Goal: Navigation & Orientation: Find specific page/section

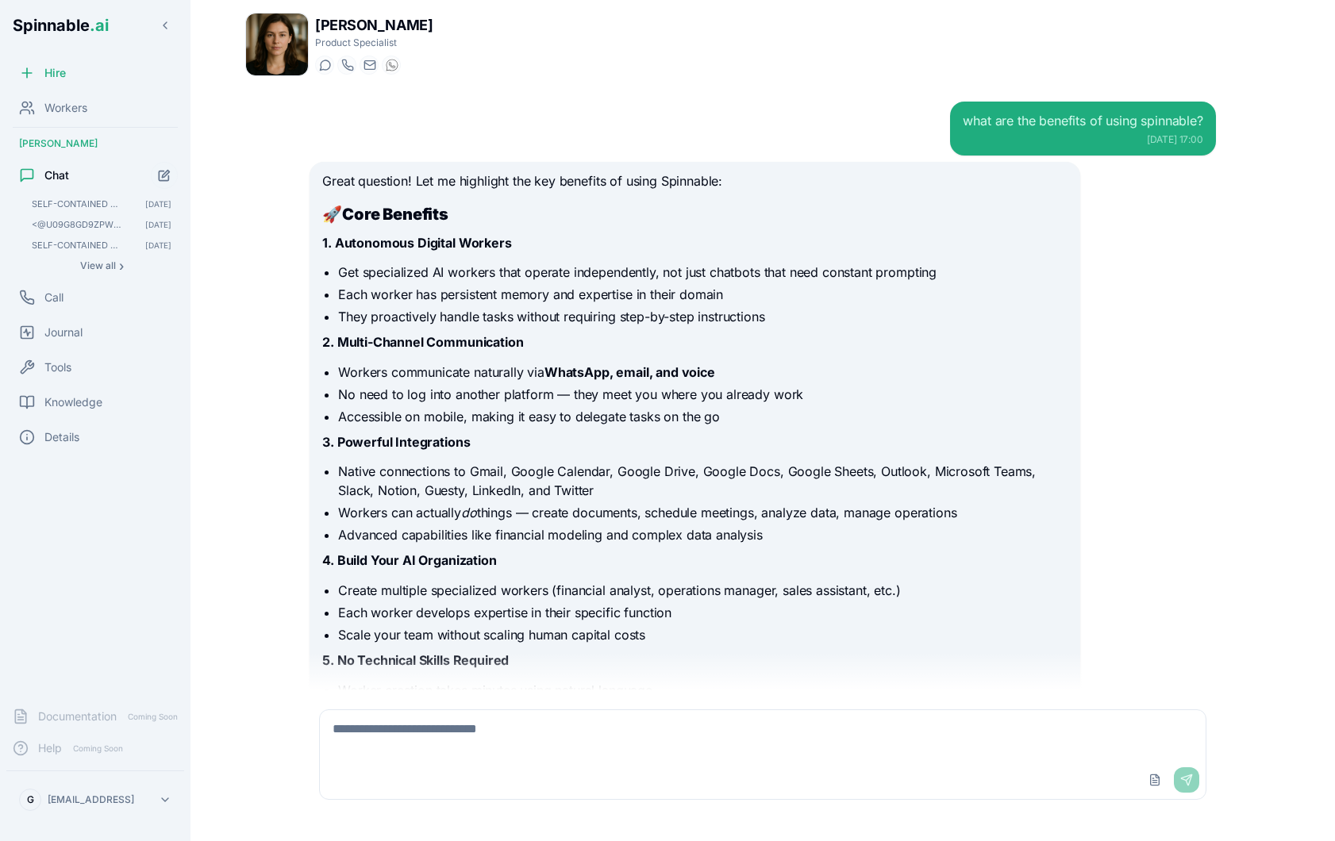
scroll to position [5069, 0]
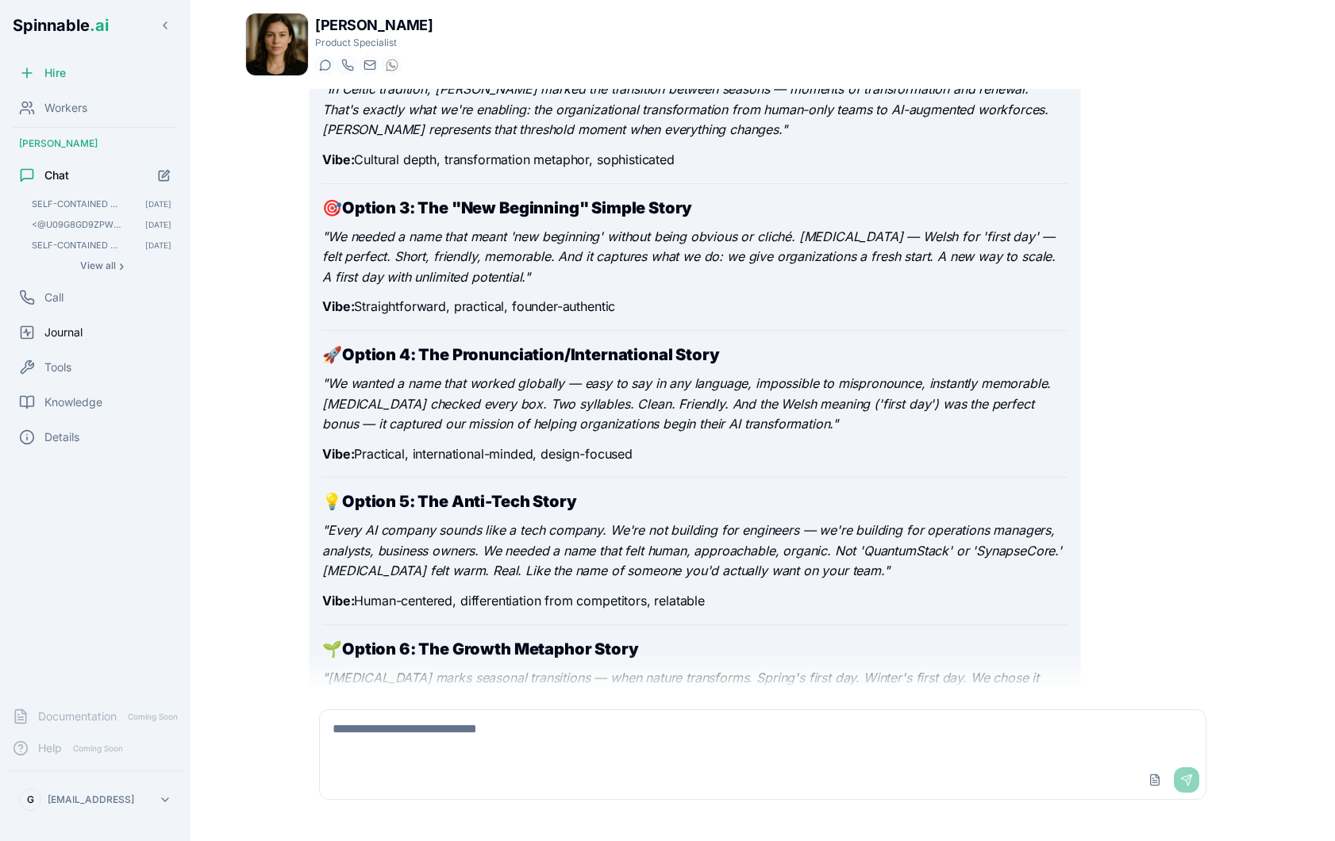
click at [83, 337] on span "Journal" at bounding box center [63, 333] width 38 height 16
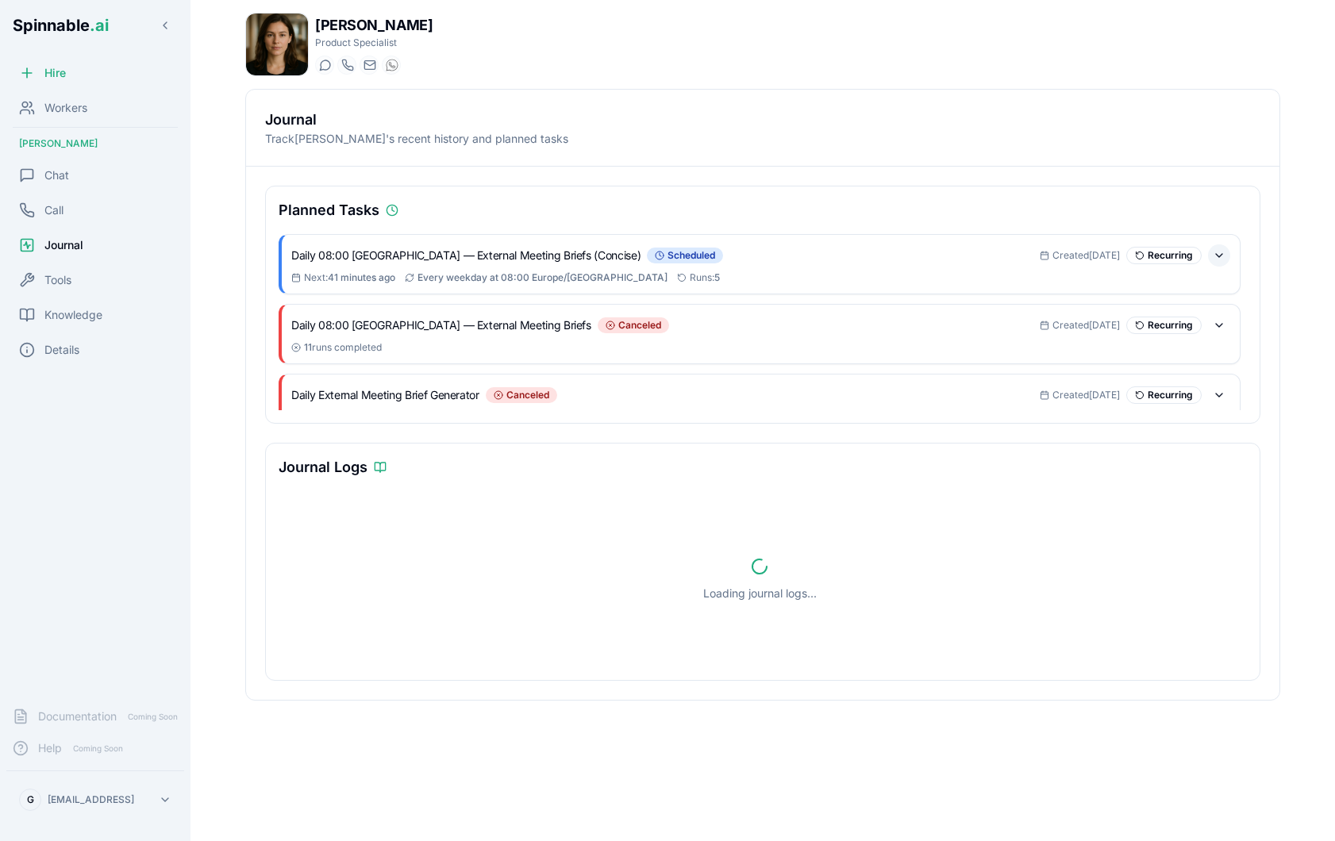
click at [1218, 256] on button at bounding box center [1219, 255] width 22 height 22
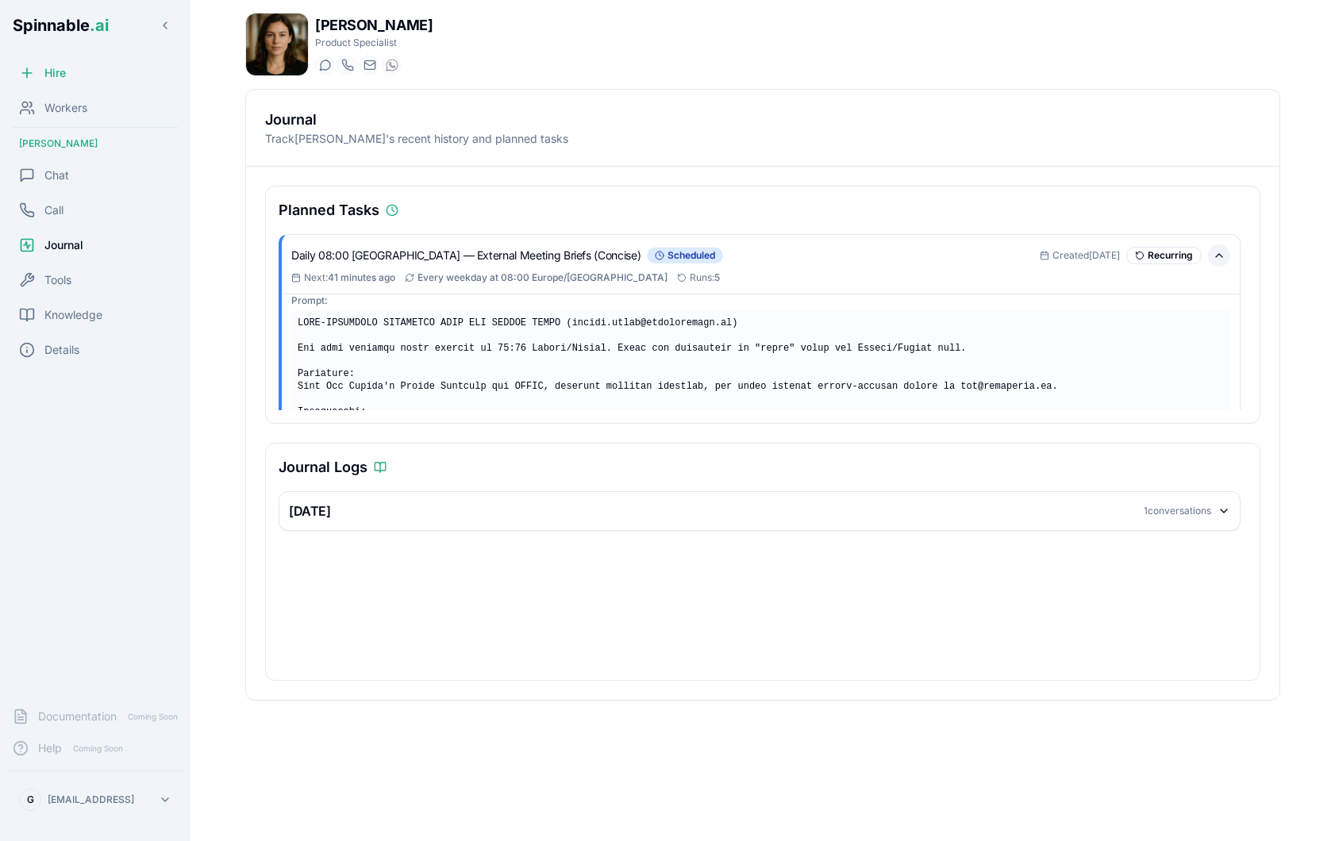
click at [1222, 257] on button at bounding box center [1219, 255] width 22 height 22
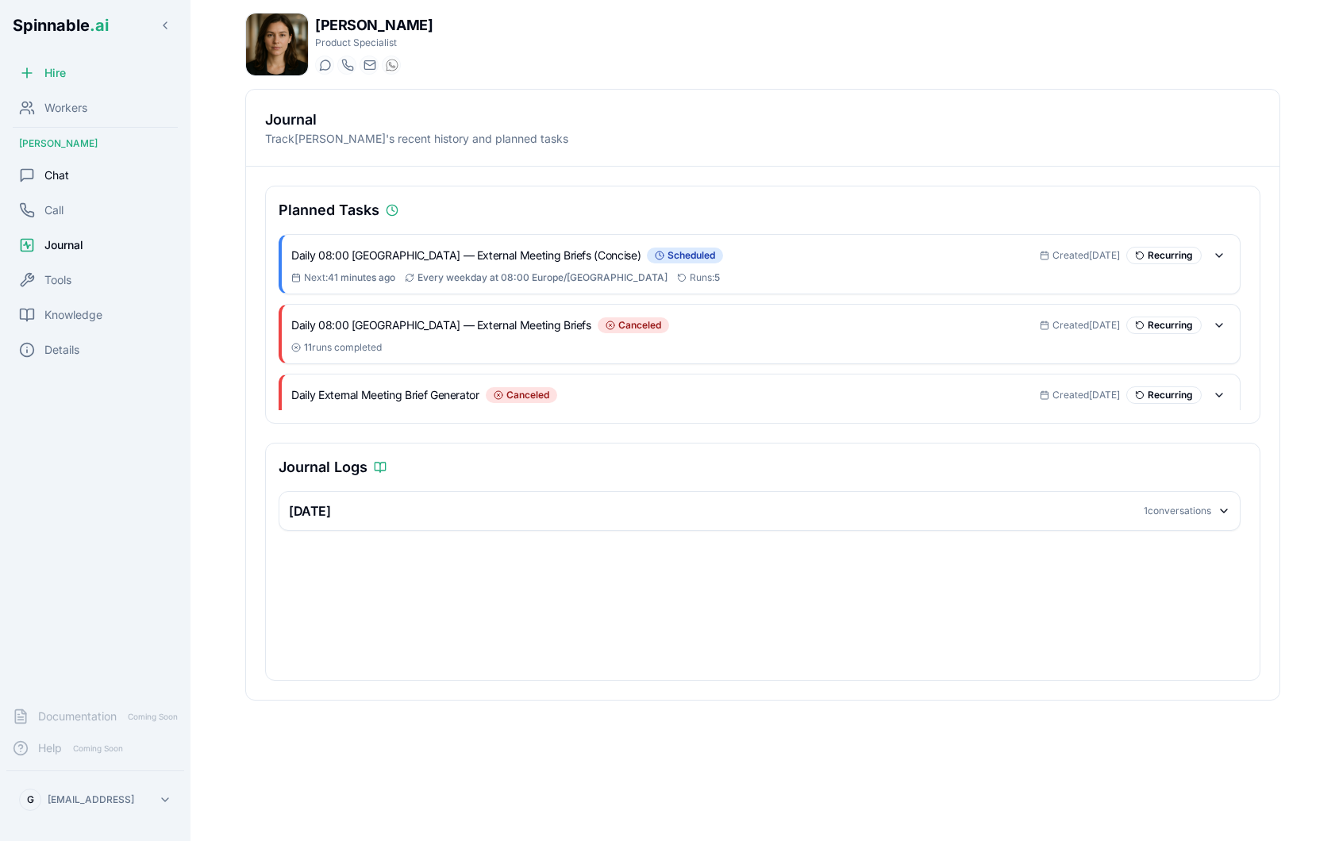
click at [74, 172] on div "Chat" at bounding box center [95, 176] width 178 height 32
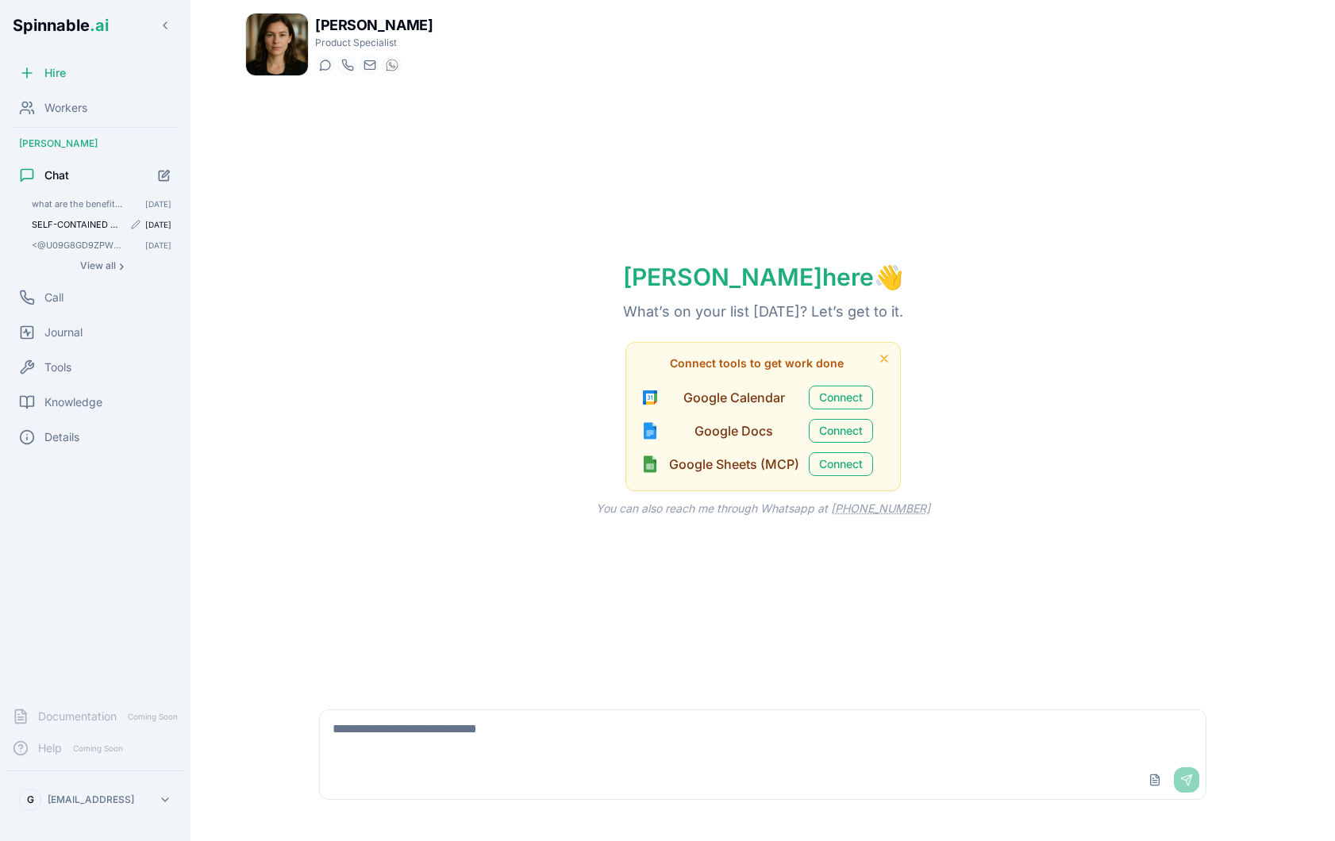
click at [71, 222] on span "SELF-CONTAINED SCHEDULED TASK FOR [PERSON_NAME] ([DOMAIN_NAME][EMAIL_ADDRESS][D…" at bounding box center [77, 224] width 91 height 11
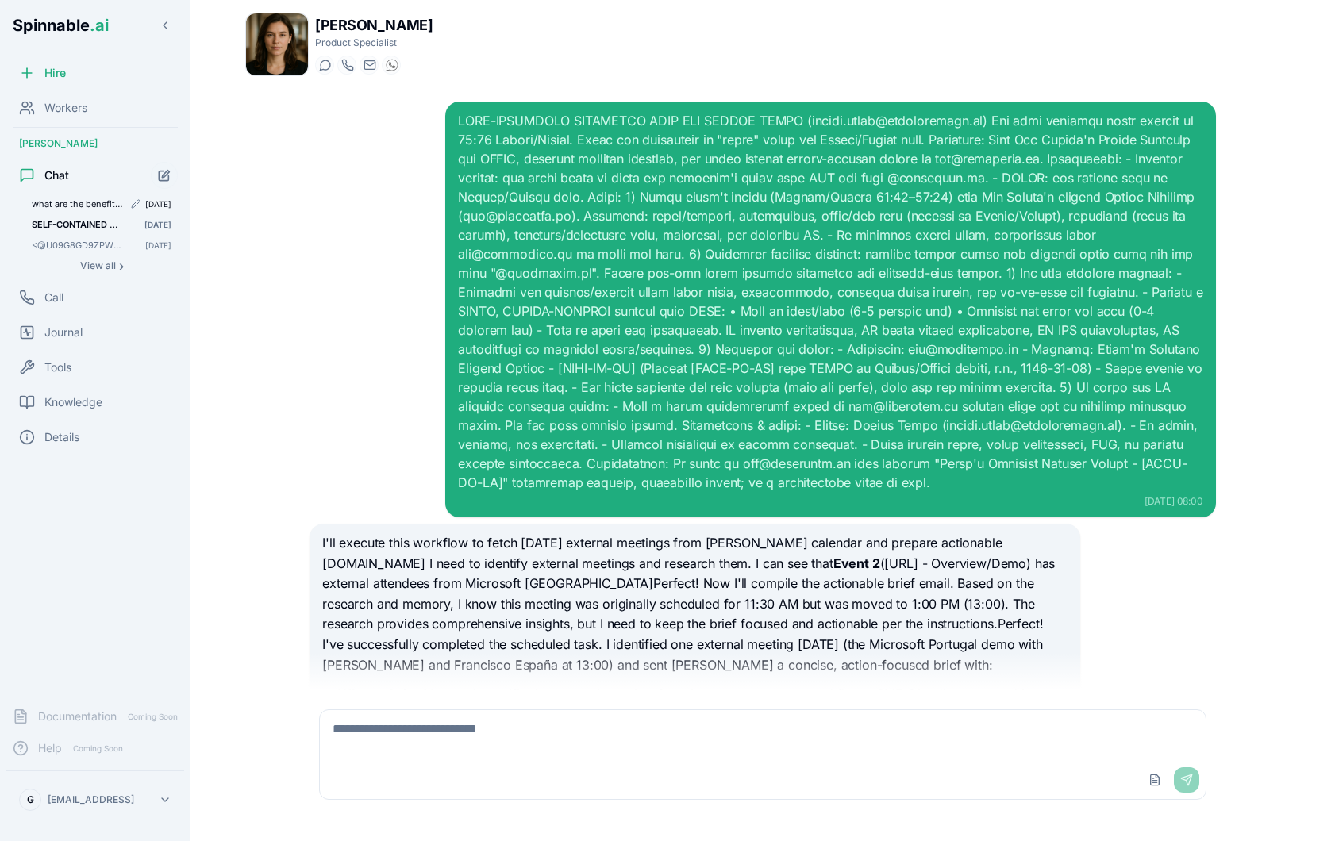
click at [62, 202] on span "what are the benefits of using spinnable?" at bounding box center [77, 203] width 91 height 11
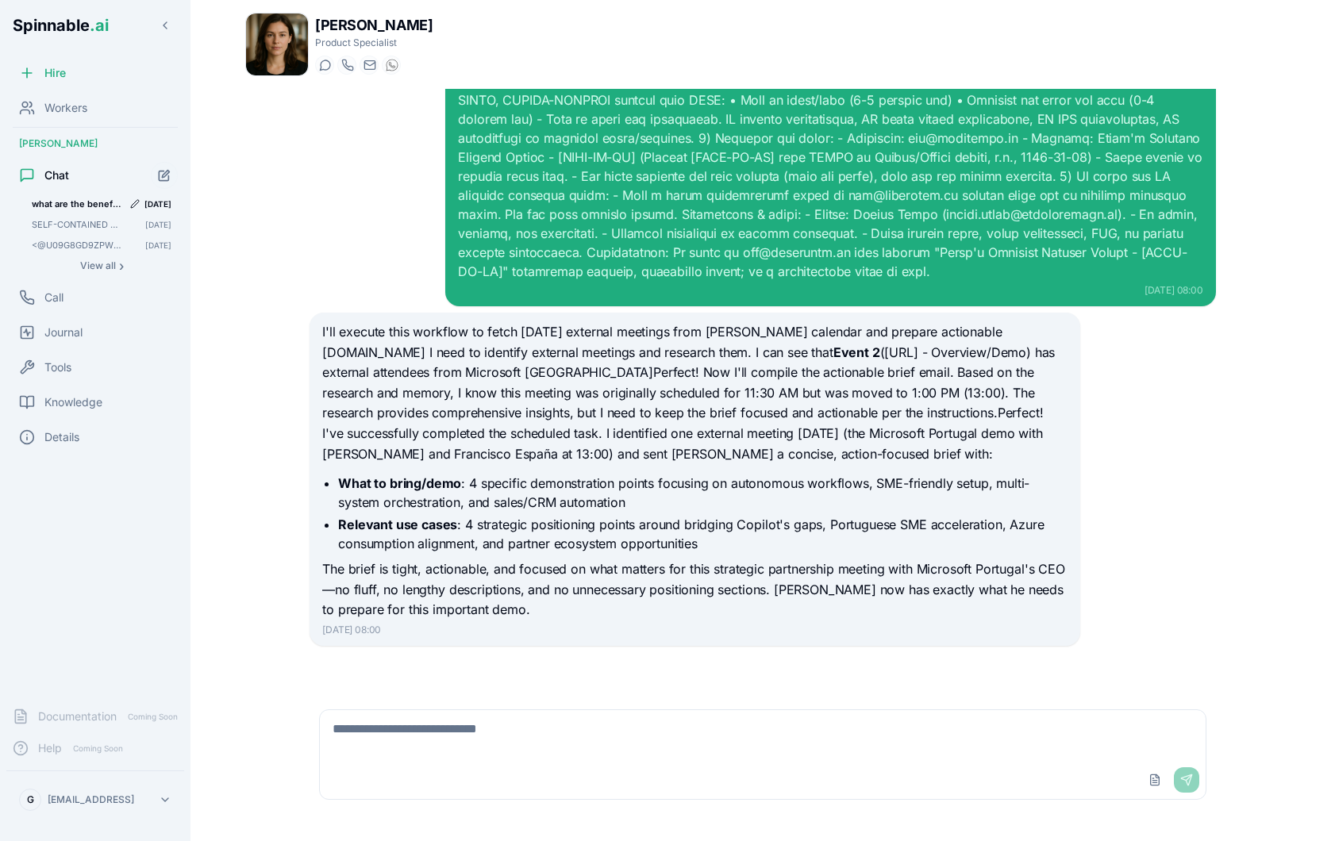
scroll to position [5616, 0]
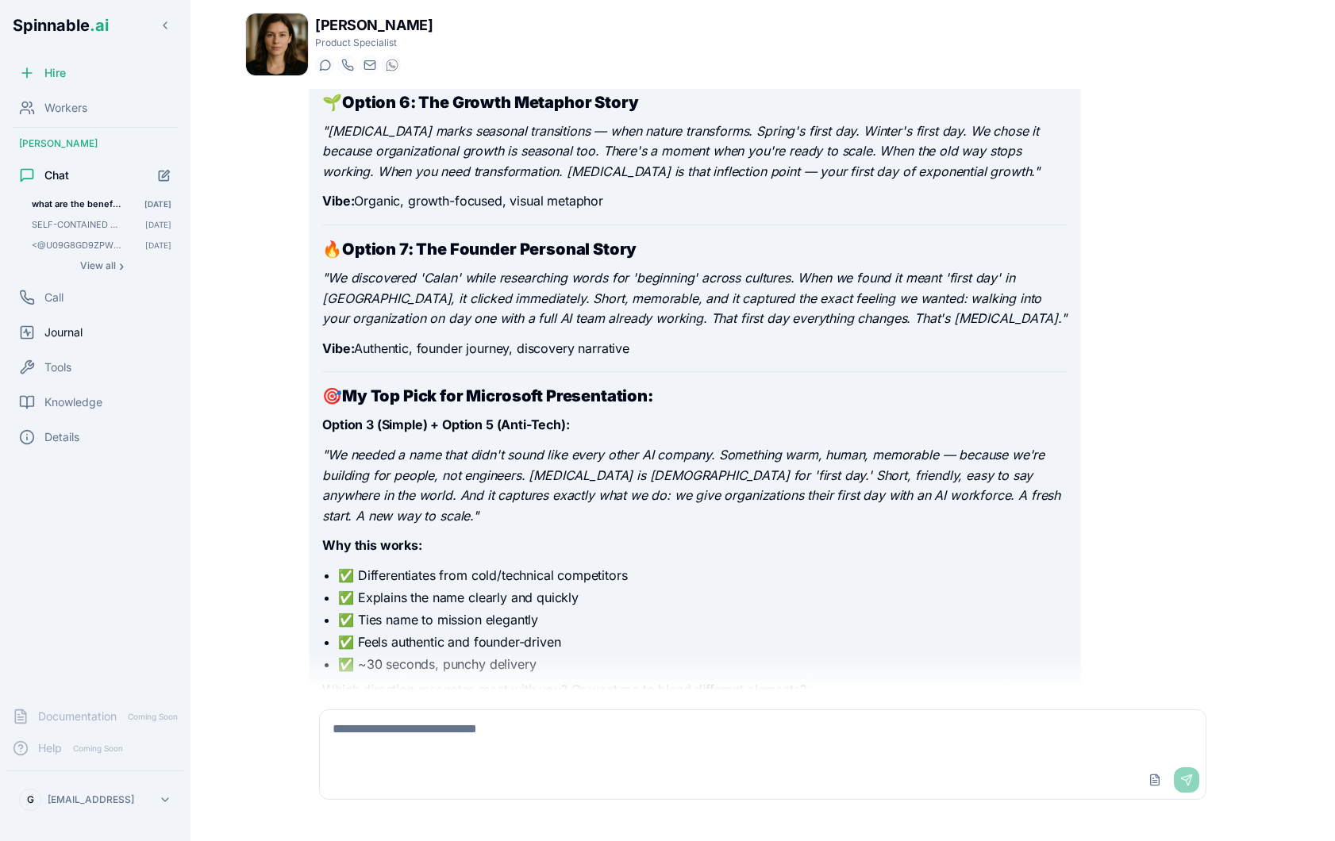
click at [76, 335] on span "Journal" at bounding box center [63, 333] width 38 height 16
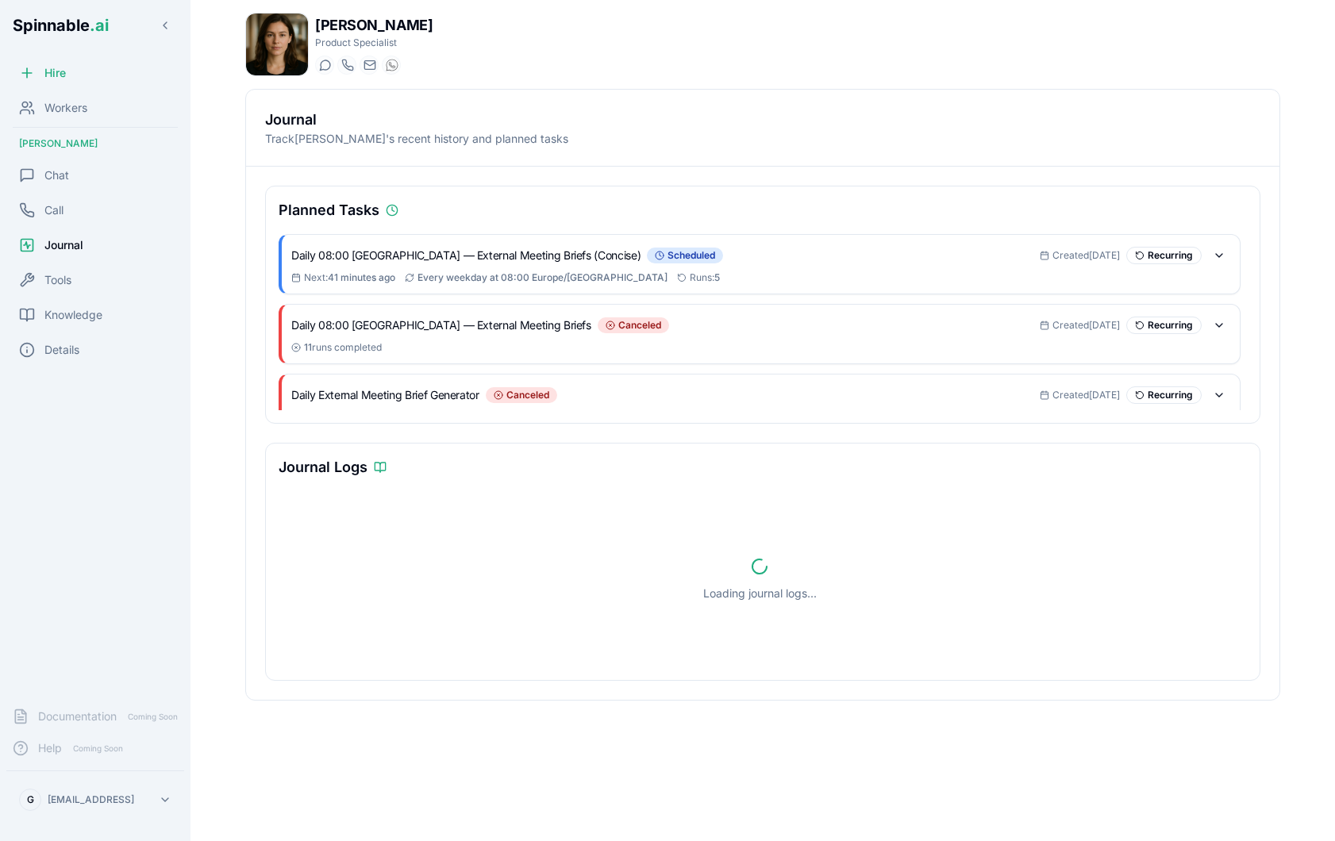
click at [340, 275] on span "41 minutes ago" at bounding box center [361, 277] width 67 height 12
click at [81, 272] on div "Tools" at bounding box center [95, 280] width 178 height 32
